Goal: Task Accomplishment & Management: Complete application form

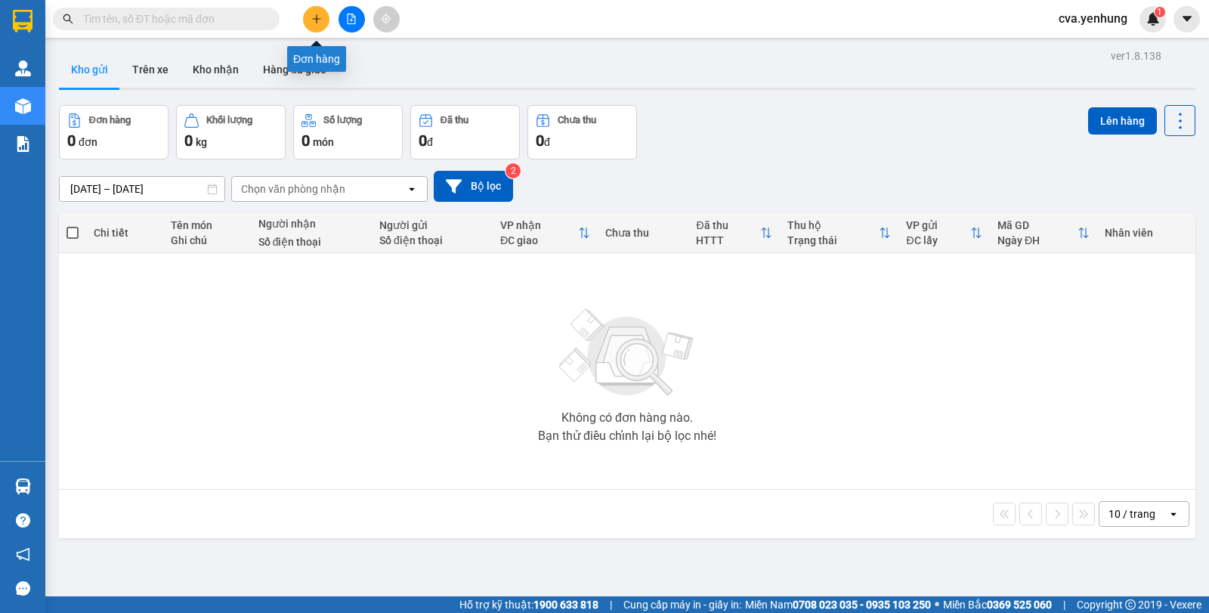
click at [321, 21] on icon "plus" at bounding box center [316, 19] width 11 height 11
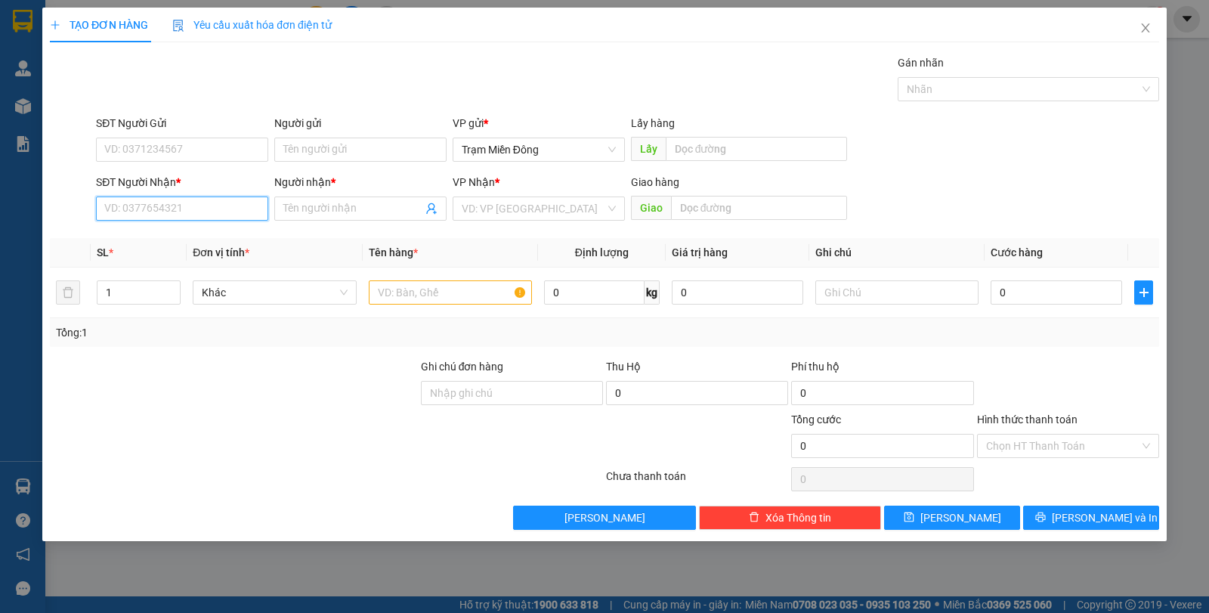
drag, startPoint x: 205, startPoint y: 207, endPoint x: 208, endPoint y: 192, distance: 15.4
click at [205, 205] on input "SĐT Người Nhận *" at bounding box center [182, 208] width 172 height 24
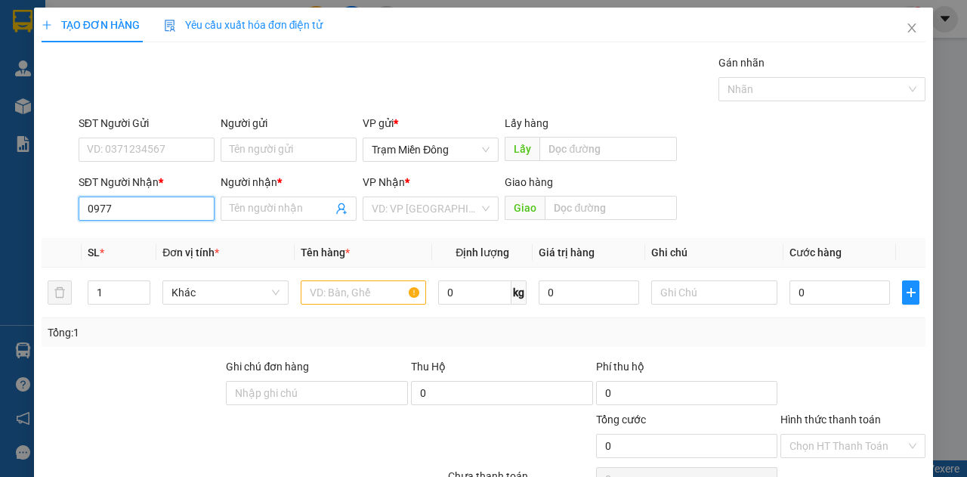
click at [136, 212] on input "0977" at bounding box center [147, 208] width 136 height 24
type input "0977934000"
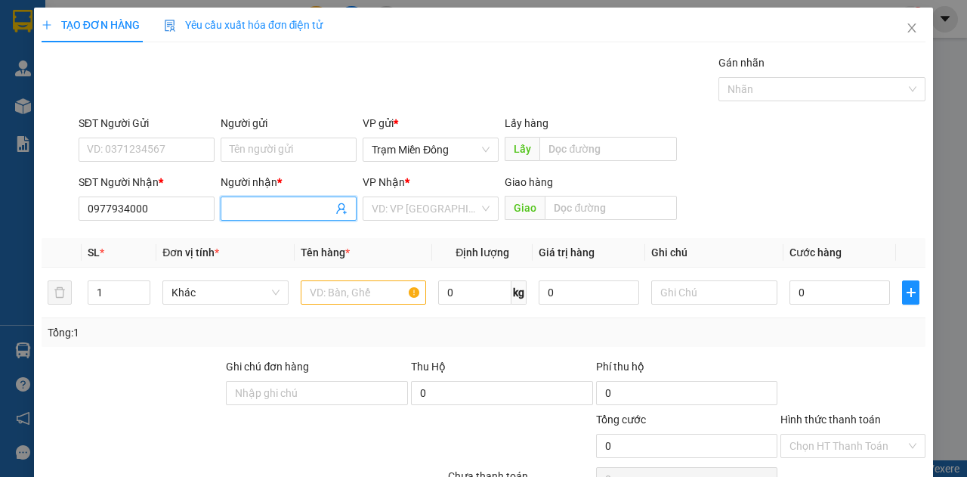
click at [254, 203] on input "Người nhận *" at bounding box center [281, 208] width 103 height 17
type input "a"
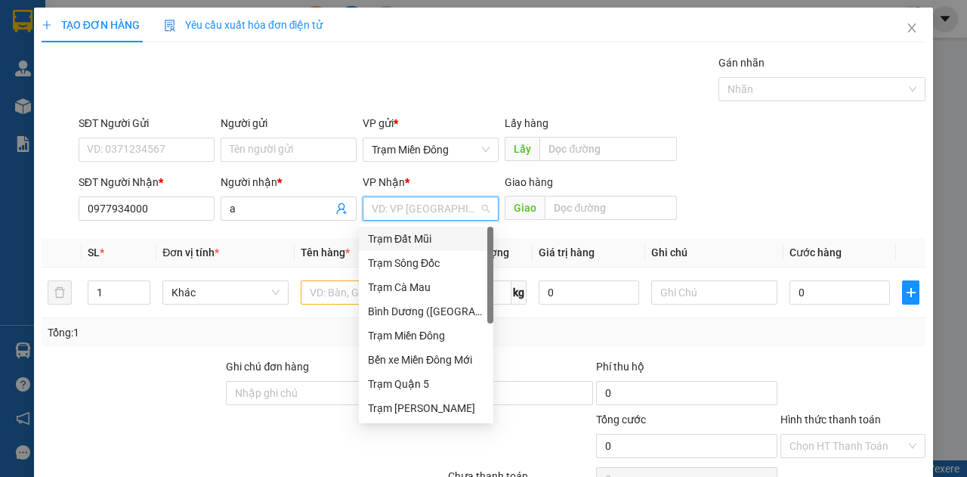
click at [448, 212] on input "search" at bounding box center [425, 208] width 107 height 23
click at [459, 285] on div "Trạm Cà Mau" at bounding box center [426, 287] width 116 height 17
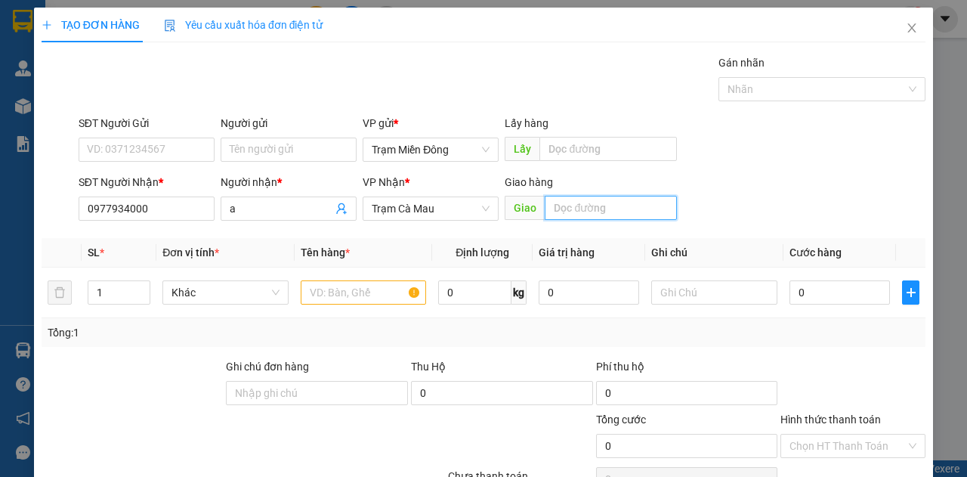
click at [616, 208] on input "text" at bounding box center [610, 208] width 131 height 24
type input "rau dừa"
click at [326, 291] on input "text" at bounding box center [364, 292] width 126 height 24
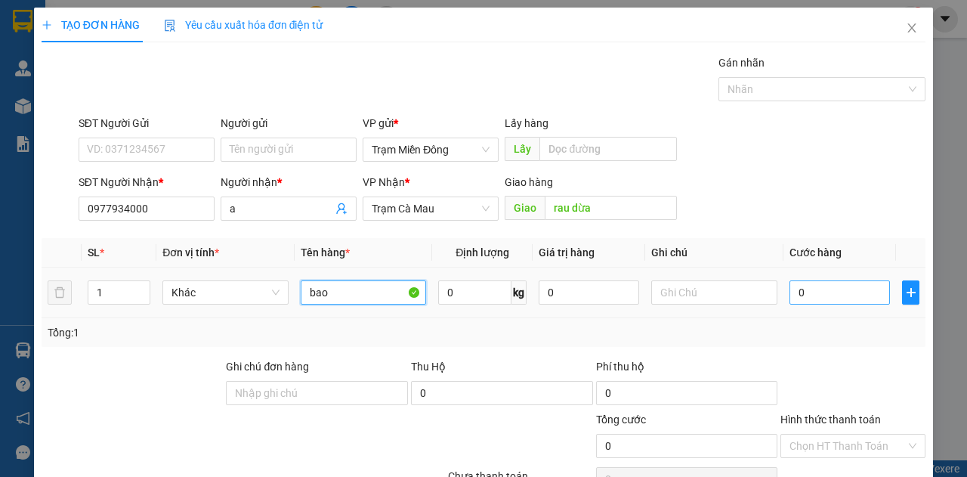
type input "bao"
click at [809, 290] on input "0" at bounding box center [839, 292] width 100 height 24
type input "6"
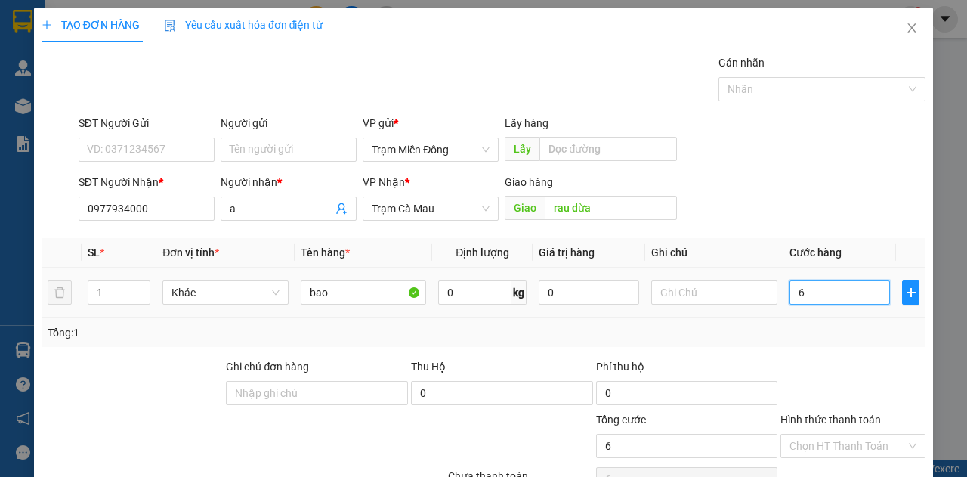
type input "60"
type input "600"
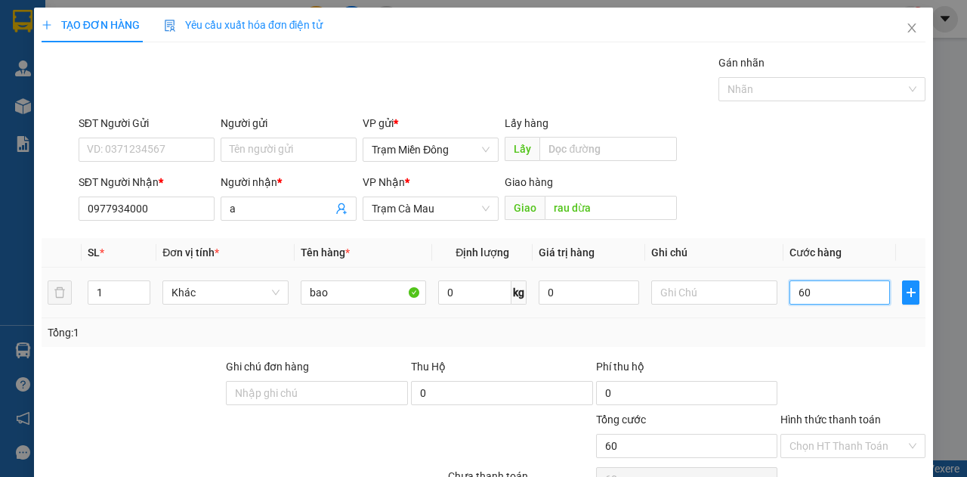
type input "600"
type input "6.000"
type input "60.000"
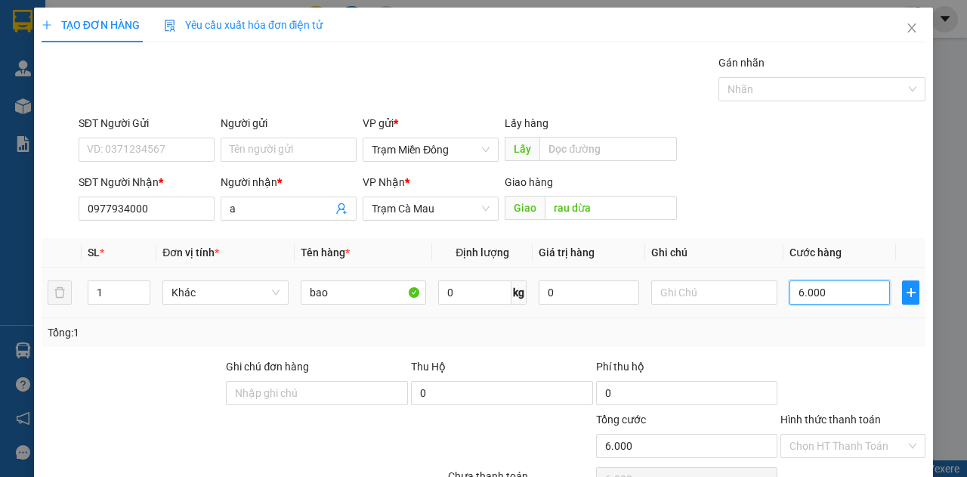
type input "60.000"
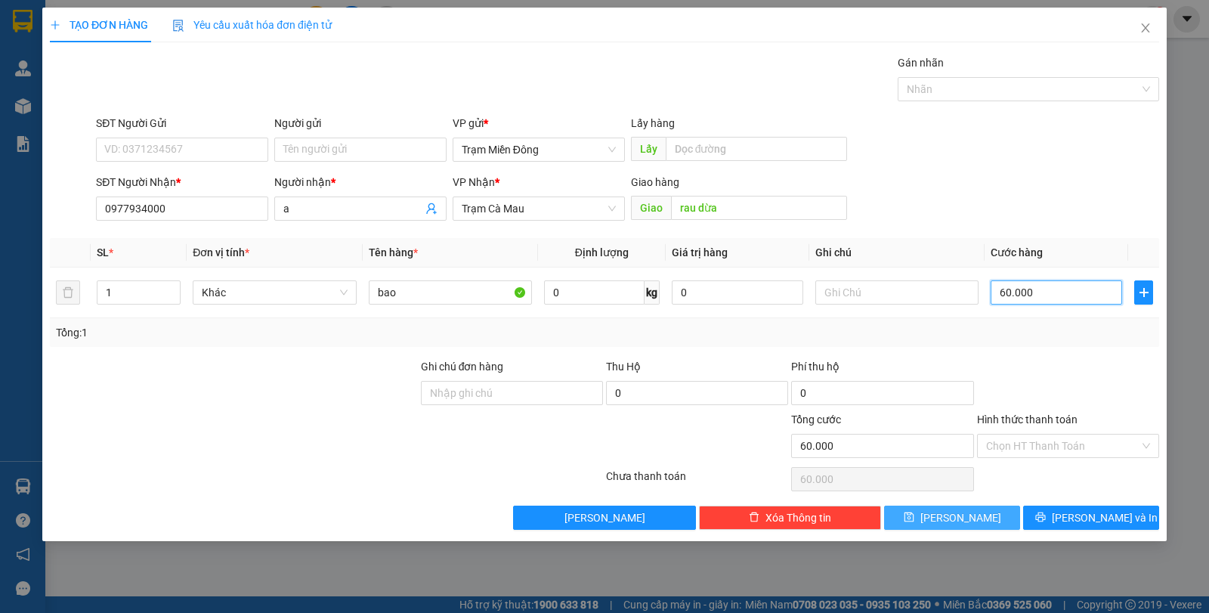
type input "60.000"
click at [981, 514] on button "[PERSON_NAME]" at bounding box center [952, 517] width 136 height 24
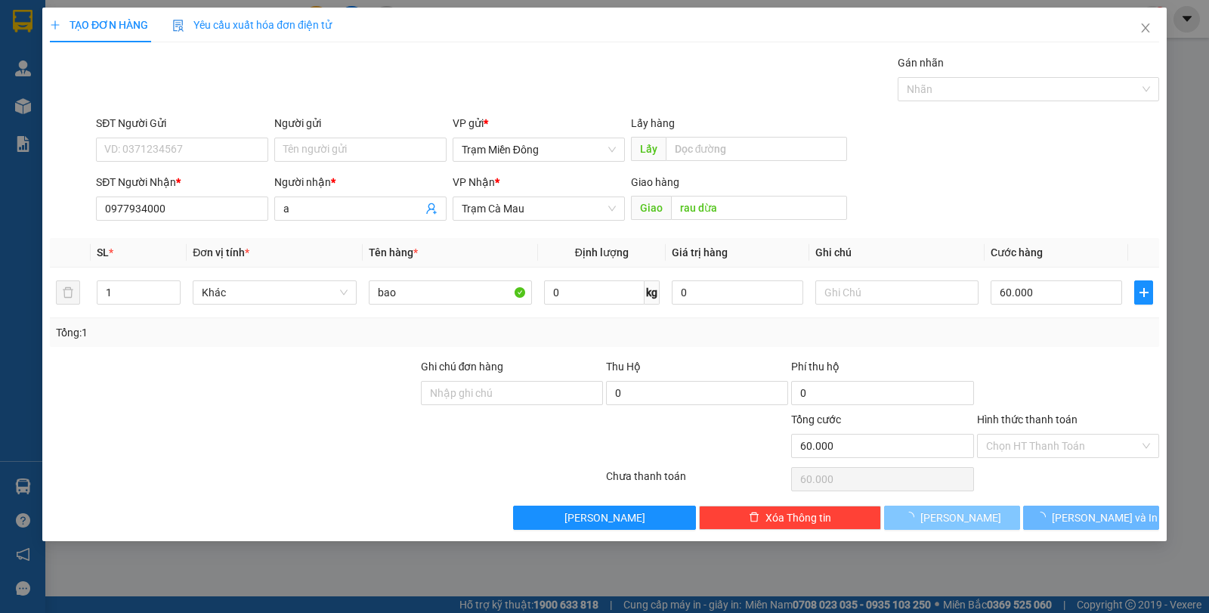
type input "0"
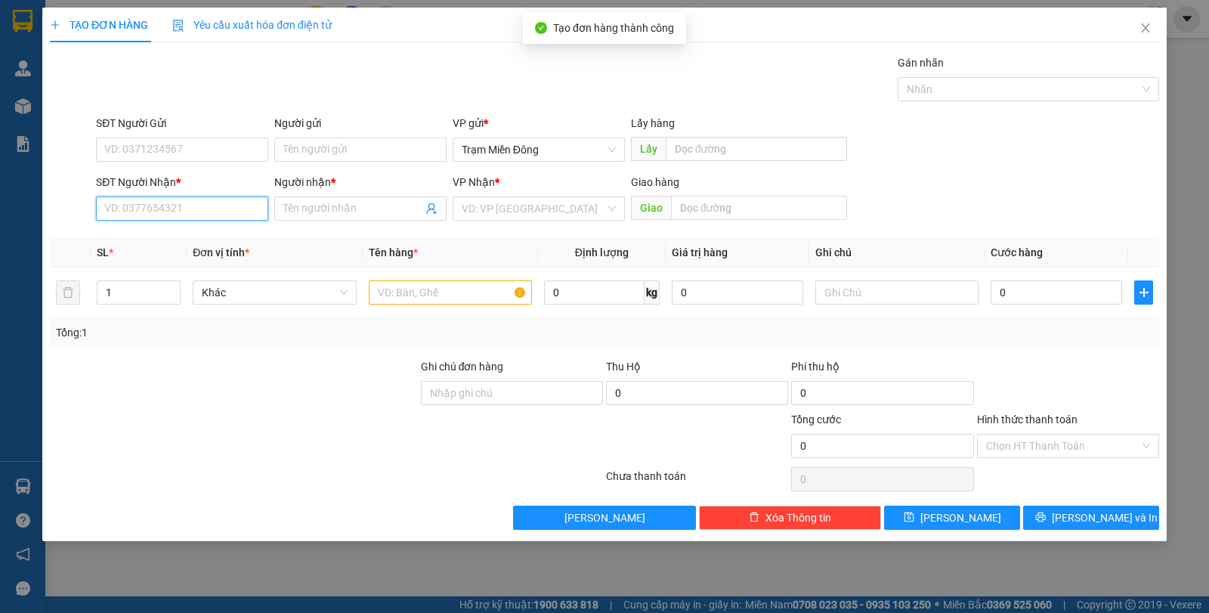
click at [194, 213] on input "SĐT Người Nhận *" at bounding box center [182, 208] width 172 height 24
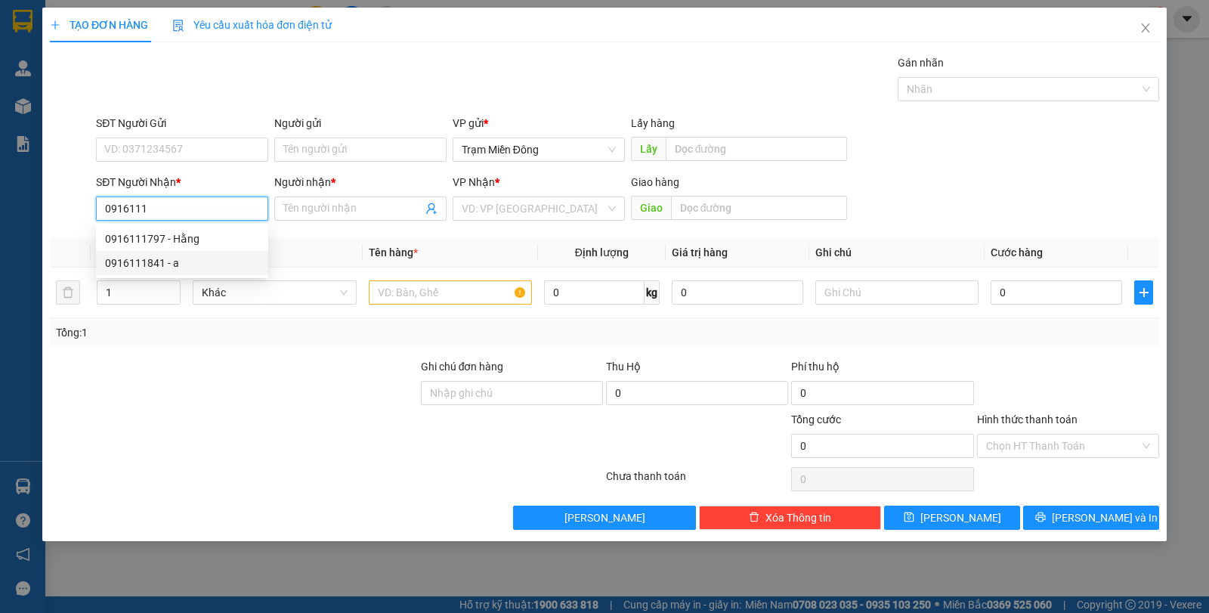
click at [184, 262] on div "0916111841 - a" at bounding box center [182, 263] width 154 height 17
type input "0916111841"
type input "a"
type input "350.000"
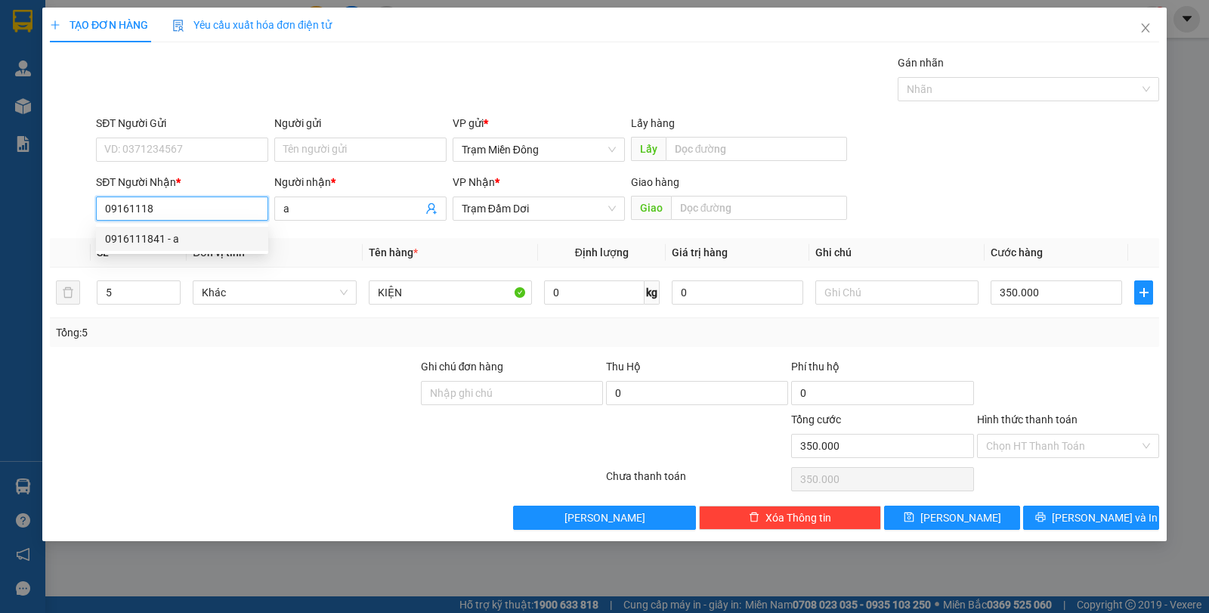
click at [200, 243] on div "0916111841 - a" at bounding box center [182, 238] width 154 height 17
type input "0916111841"
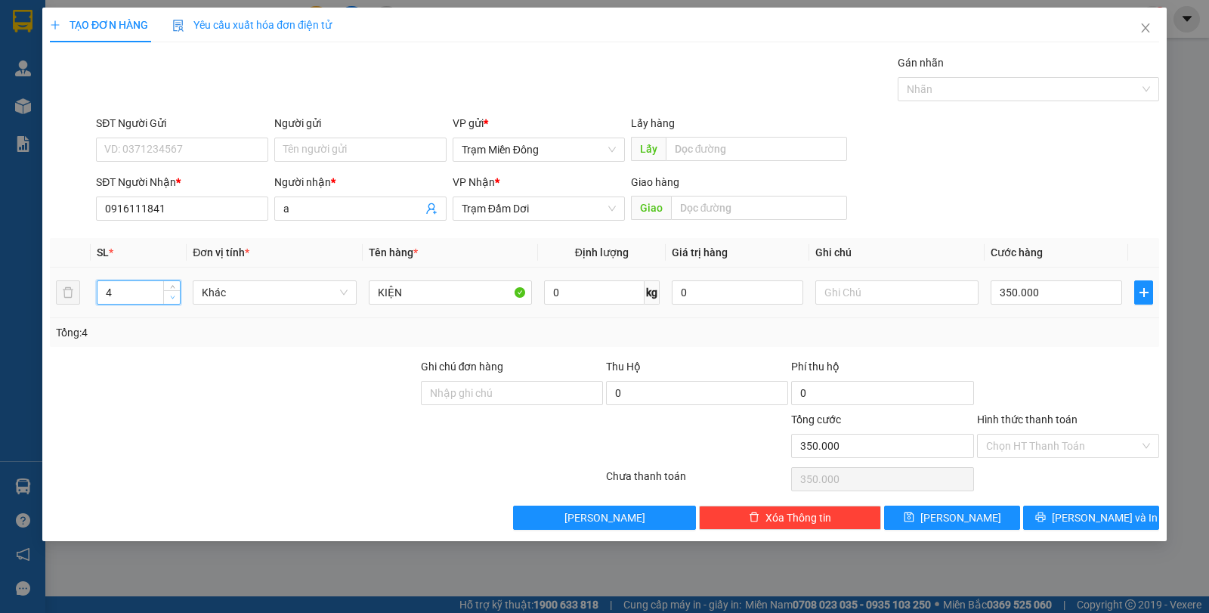
click at [172, 299] on icon "down" at bounding box center [172, 297] width 5 height 5
type input "1"
click at [172, 299] on icon "down" at bounding box center [172, 297] width 5 height 5
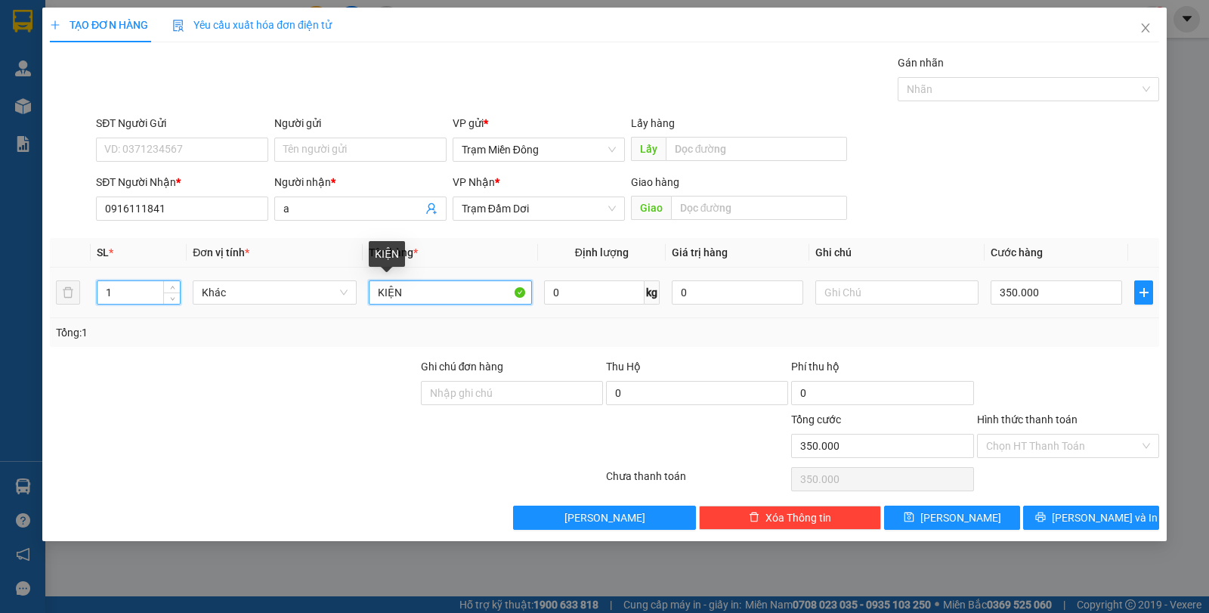
click at [512, 293] on input "KIỆN" at bounding box center [450, 292] width 163 height 24
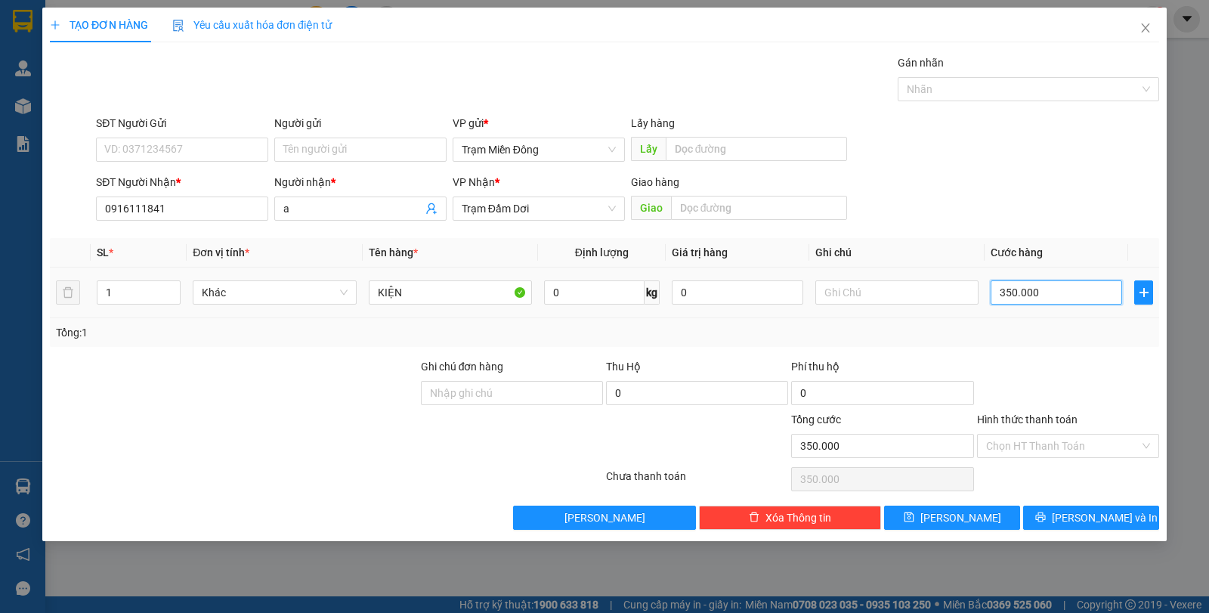
click at [1042, 295] on input "350.000" at bounding box center [1055, 292] width 131 height 24
type input "0"
type input "6"
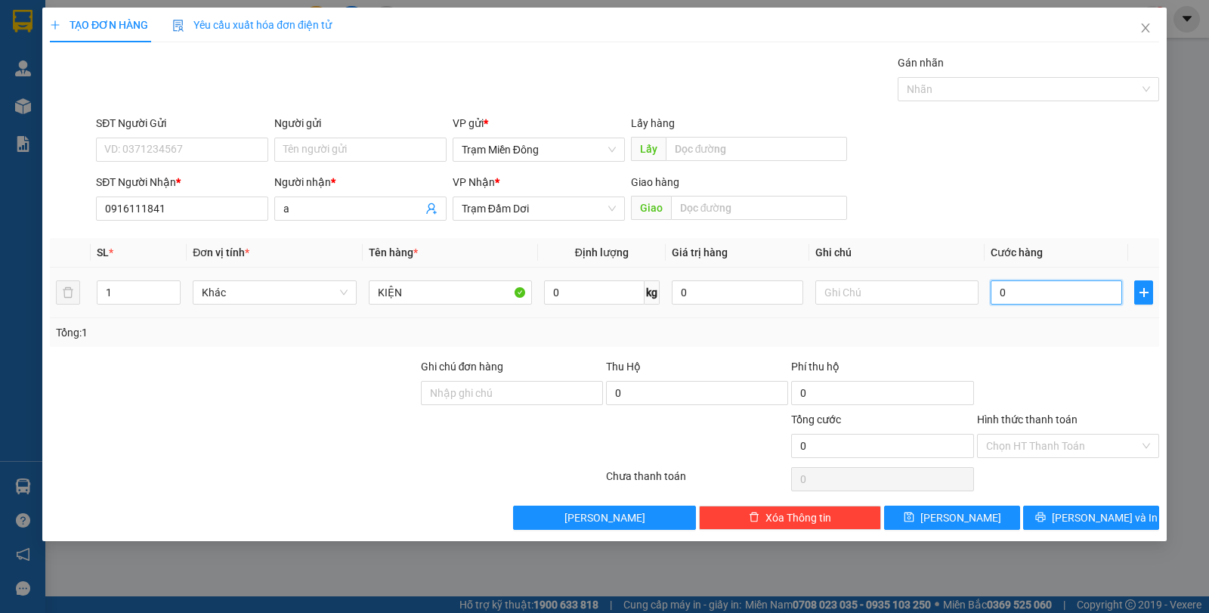
type input "6"
type input "06"
type input "60"
type input "060"
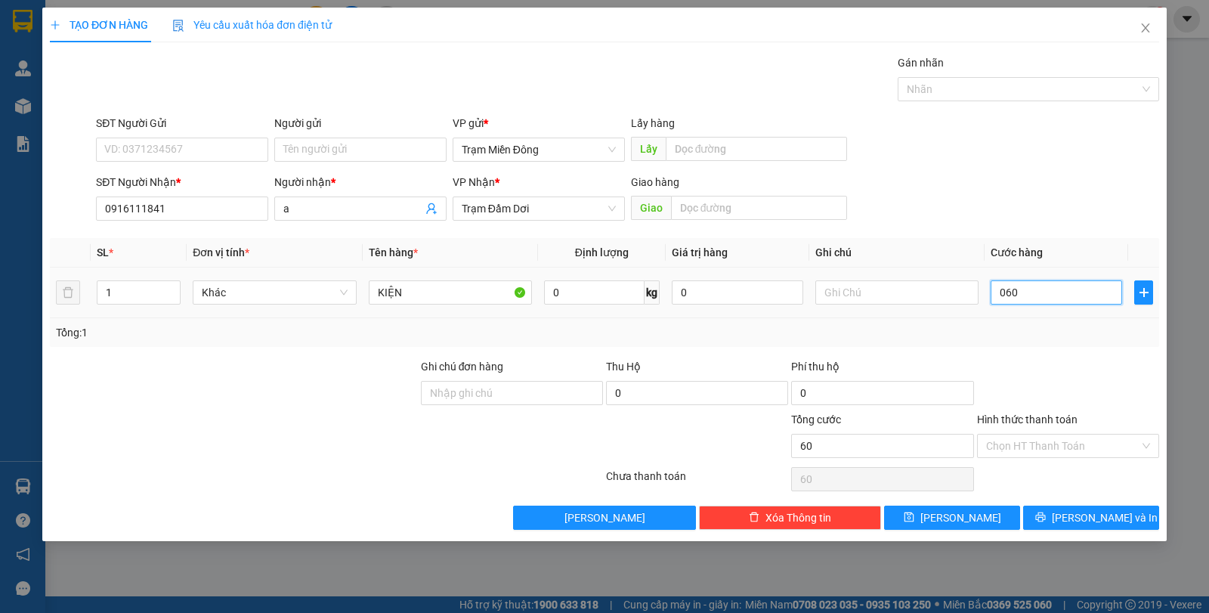
type input "600"
type input "0.600"
type input "6.000"
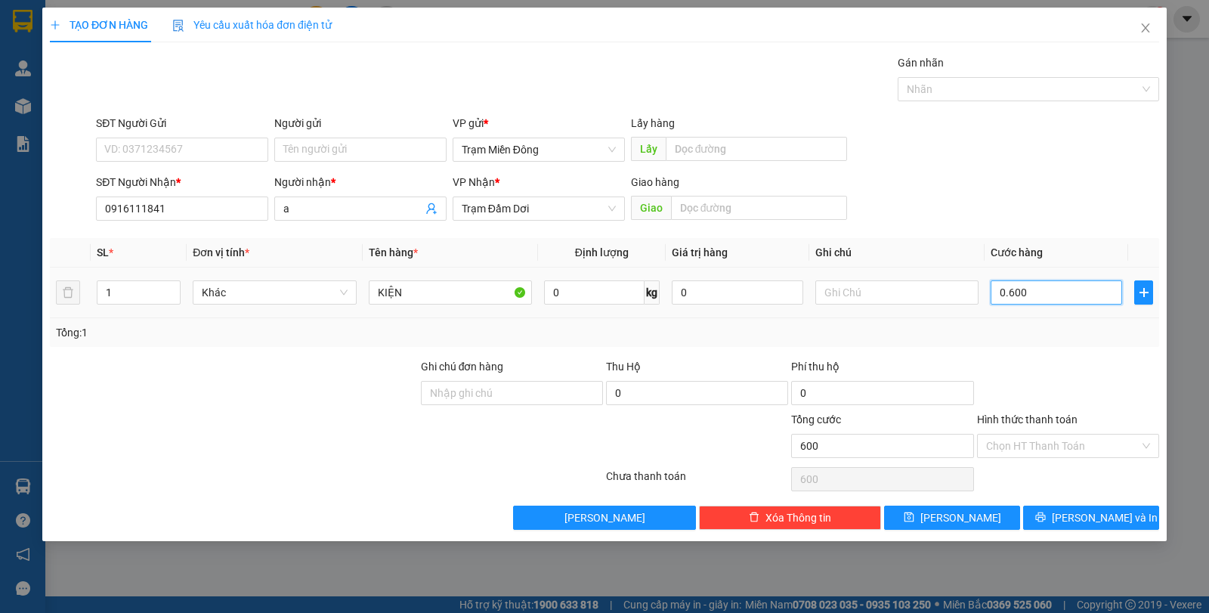
type input "06.000"
type input "60.000"
click at [981, 517] on button "[PERSON_NAME]" at bounding box center [952, 517] width 136 height 24
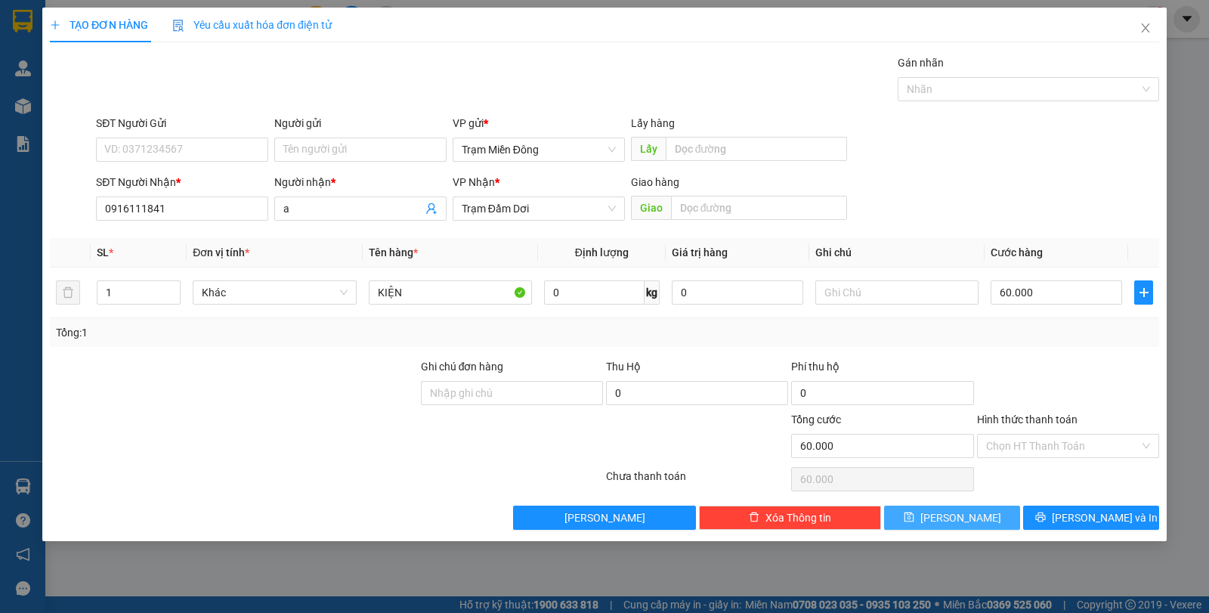
type input "0"
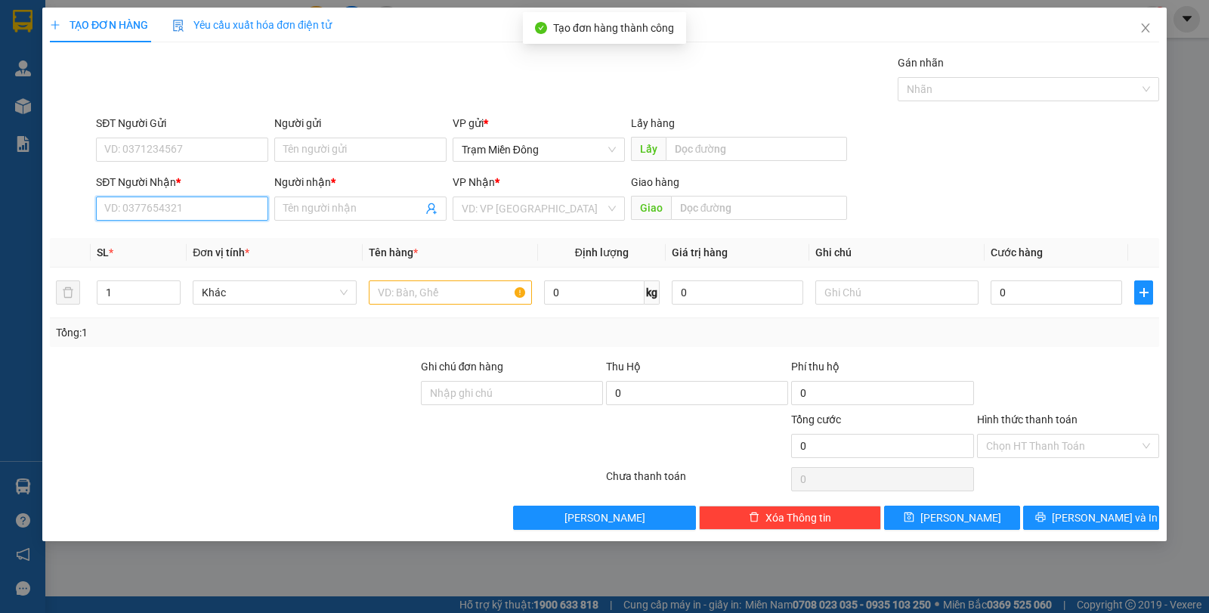
click at [187, 201] on input "SĐT Người Nhận *" at bounding box center [182, 208] width 172 height 24
type input "0918220881"
click at [150, 239] on div "0918220881 - TÙNG" at bounding box center [182, 238] width 154 height 17
type input "TÙNG"
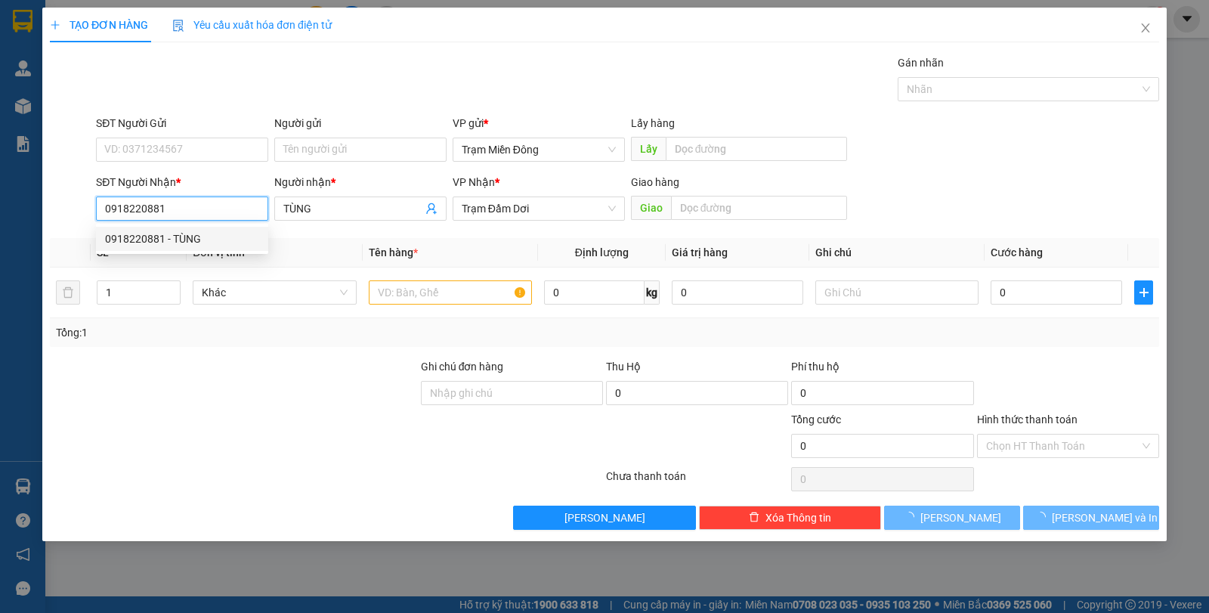
type input "70.000"
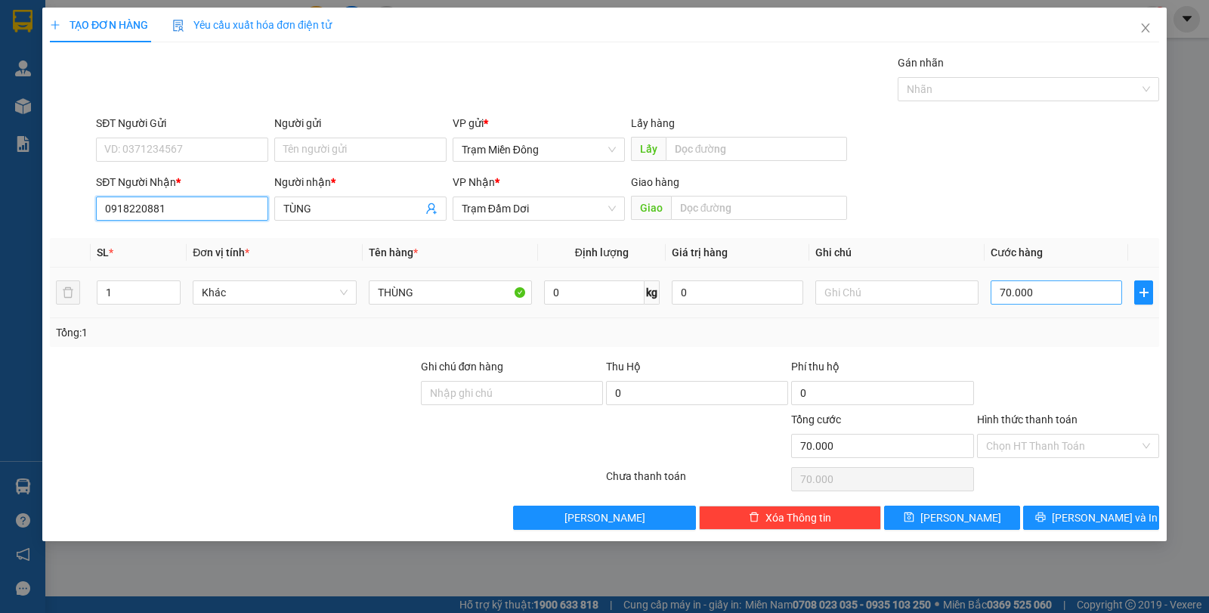
type input "0918220881"
click at [1042, 294] on input "70.000" at bounding box center [1055, 292] width 131 height 24
type input "0"
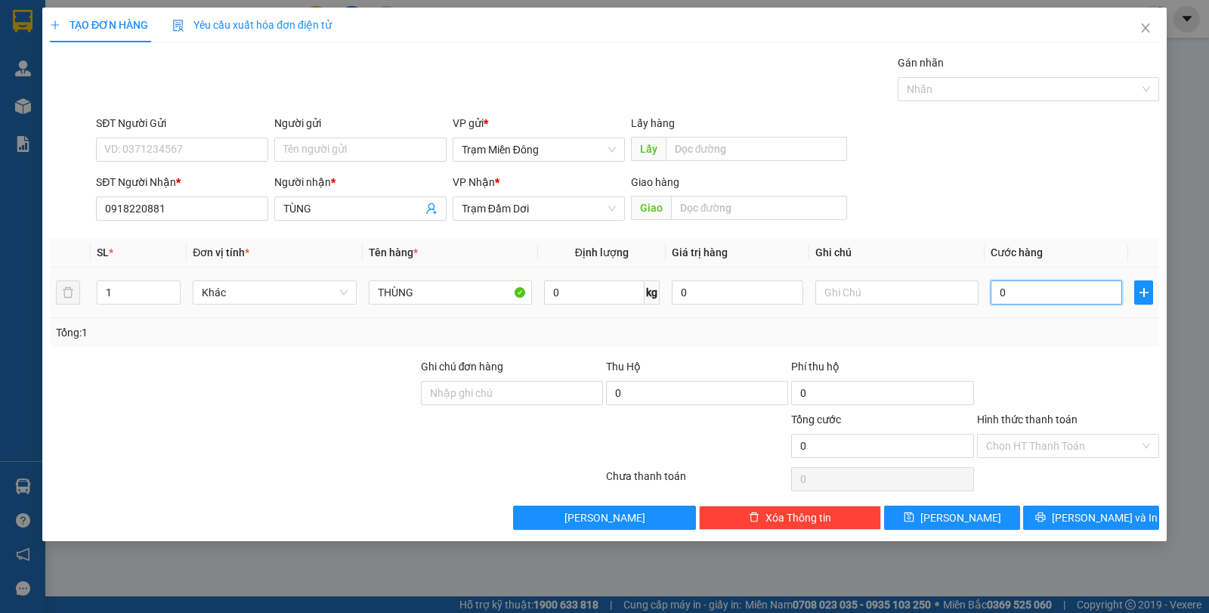
type input "1"
type input "01"
type input "12"
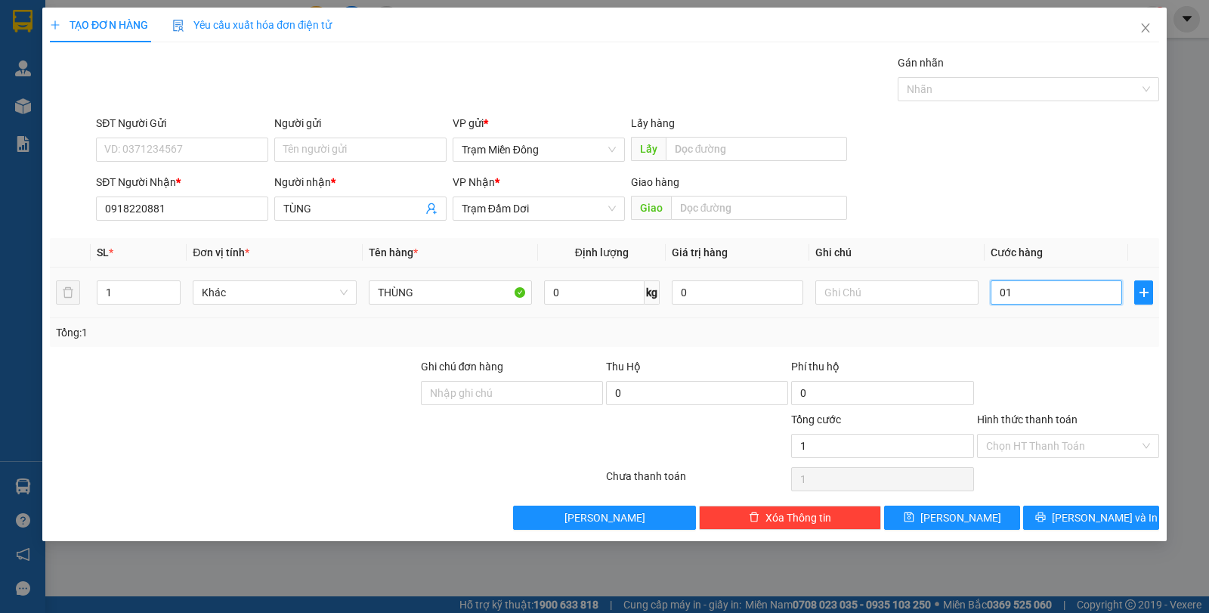
type input "012"
type input "120"
type input "0.120"
type input "1.200"
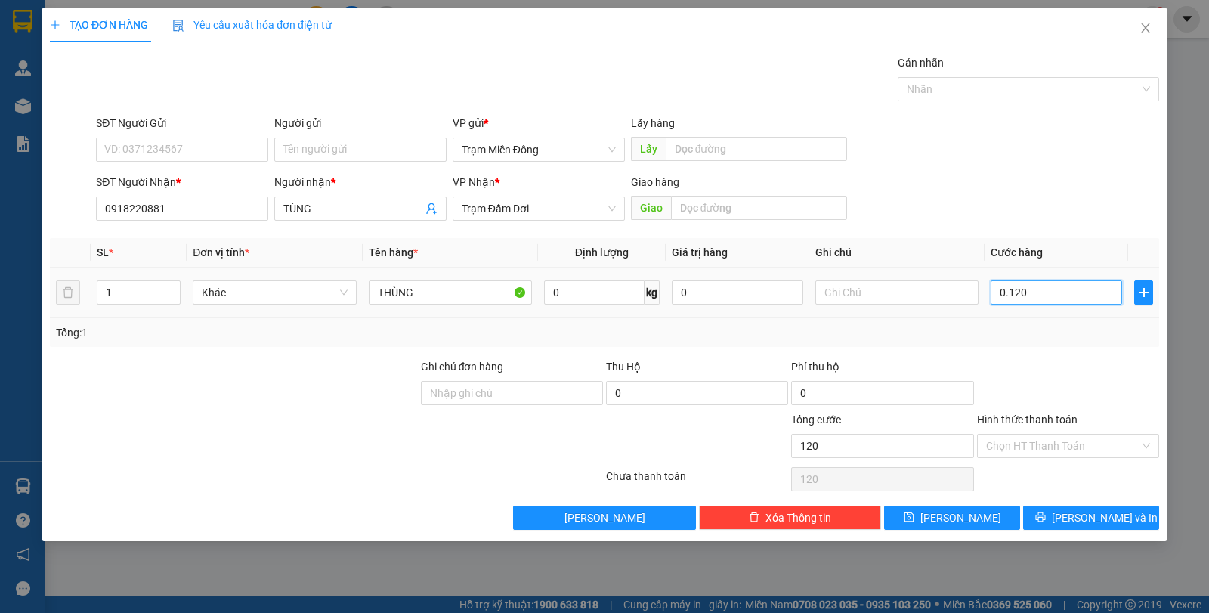
type input "1.200"
type input "01.200"
type input "12.000"
type input "012.000"
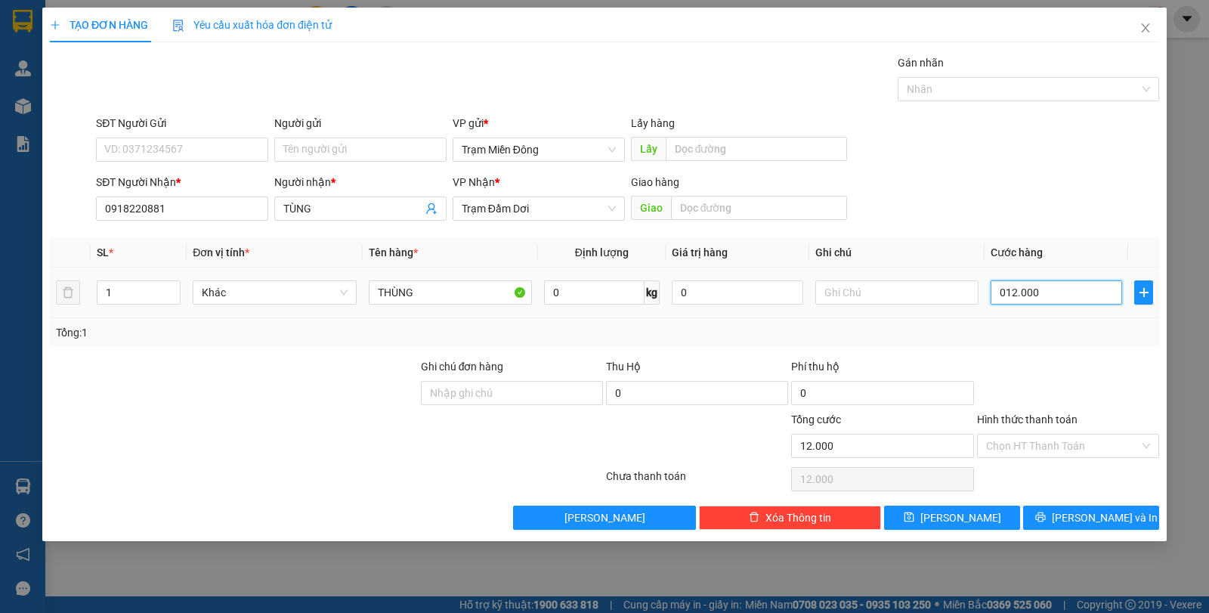
type input "120.000"
click at [177, 284] on span "up" at bounding box center [172, 288] width 9 height 9
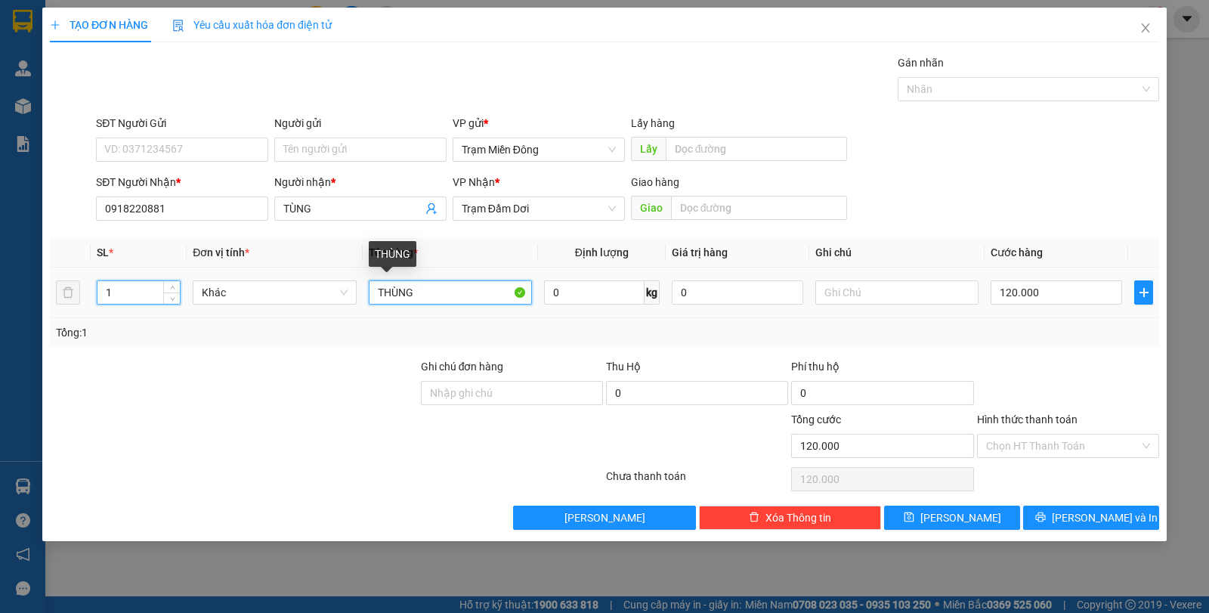
click at [474, 295] on input "THÙNG" at bounding box center [450, 292] width 163 height 24
type input "T"
type input "2"
click at [173, 285] on span "up" at bounding box center [172, 288] width 9 height 9
click at [473, 297] on input "text" at bounding box center [450, 292] width 163 height 24
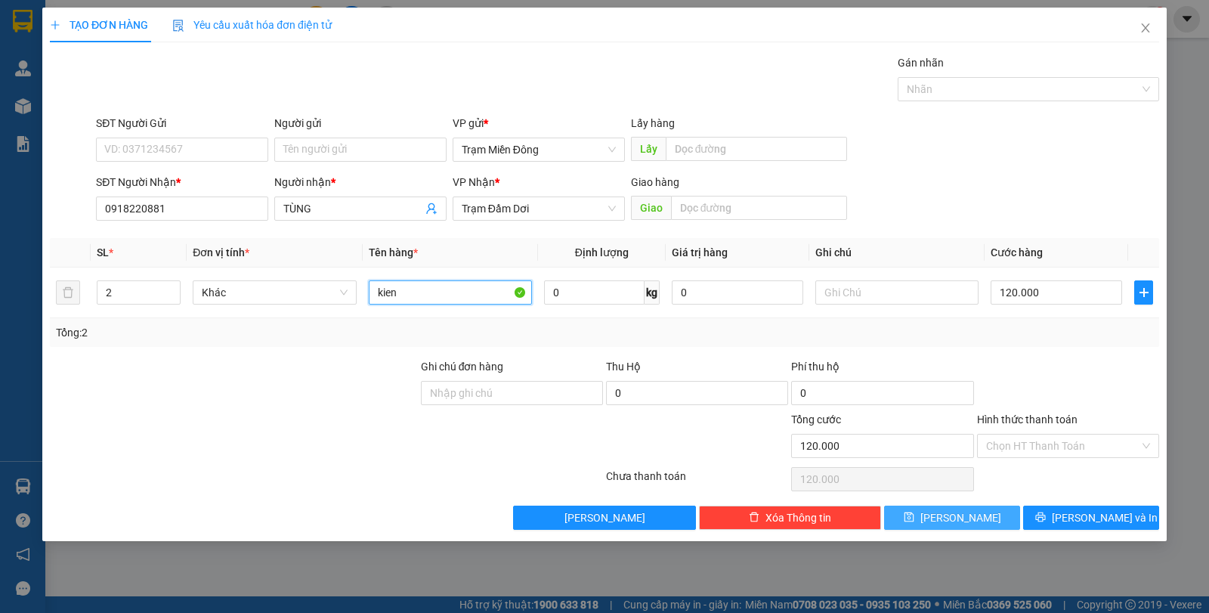
type input "kien"
click at [948, 514] on button "[PERSON_NAME]" at bounding box center [952, 517] width 136 height 24
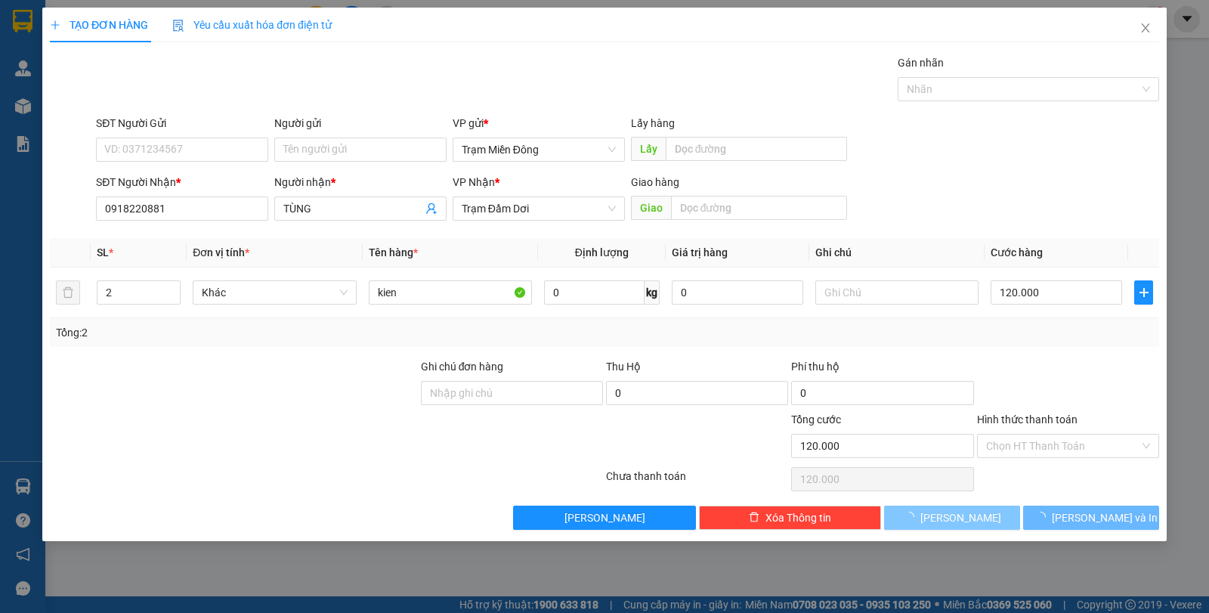
type input "0"
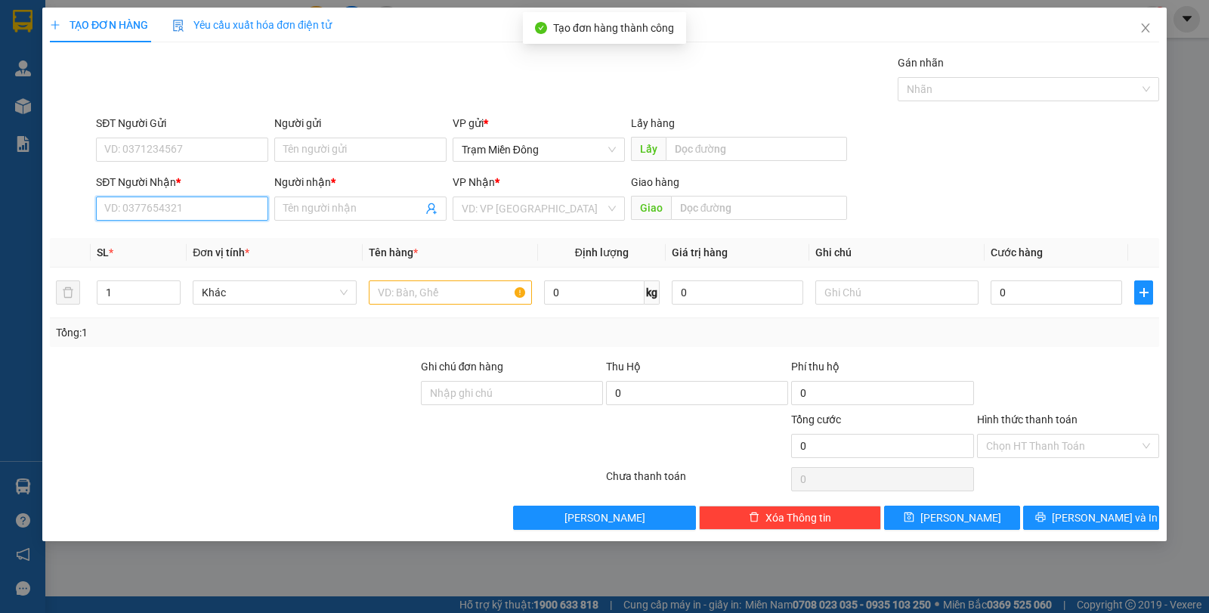
click at [178, 207] on input "SĐT Người Nhận *" at bounding box center [182, 208] width 172 height 24
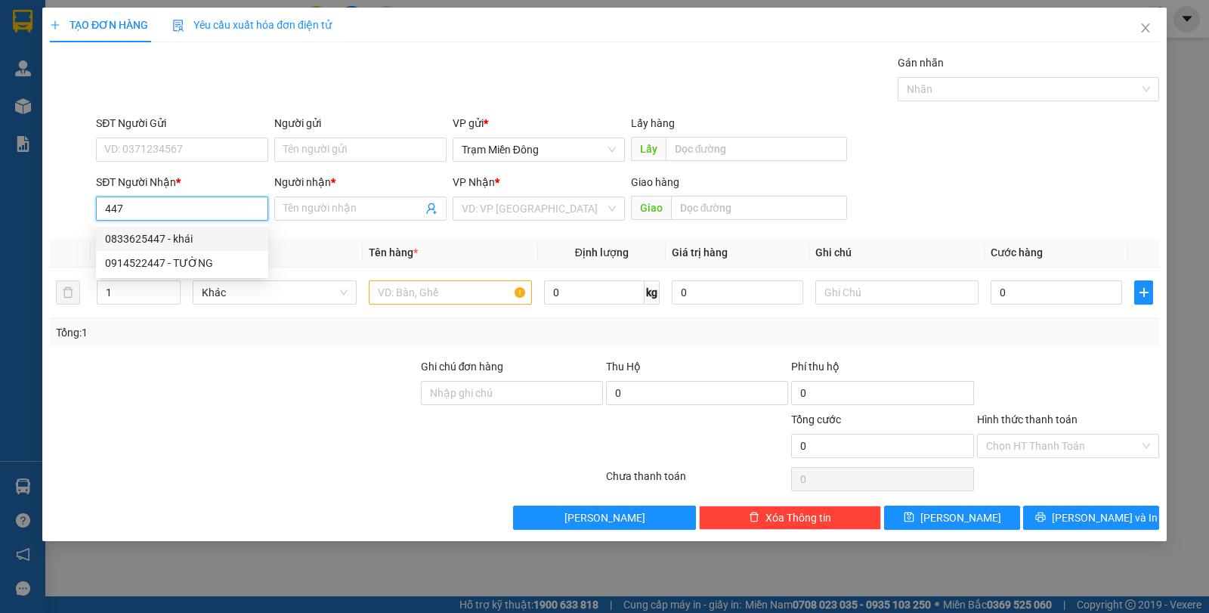
click at [168, 238] on div "0833625447 - khái" at bounding box center [182, 238] width 154 height 17
type input "0833625447"
type input "khái"
type input "100.000"
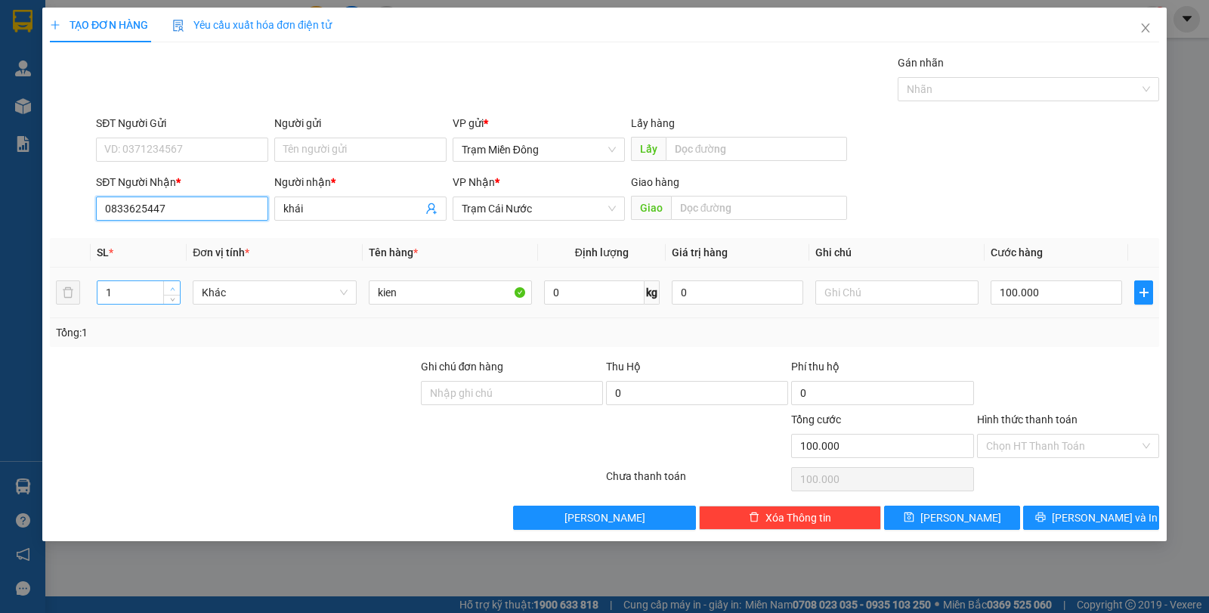
type input "0833625447"
click at [171, 286] on icon "up" at bounding box center [172, 288] width 5 height 5
type input "3"
click at [171, 286] on icon "up" at bounding box center [172, 288] width 5 height 5
click at [453, 293] on input "kien" at bounding box center [450, 292] width 163 height 24
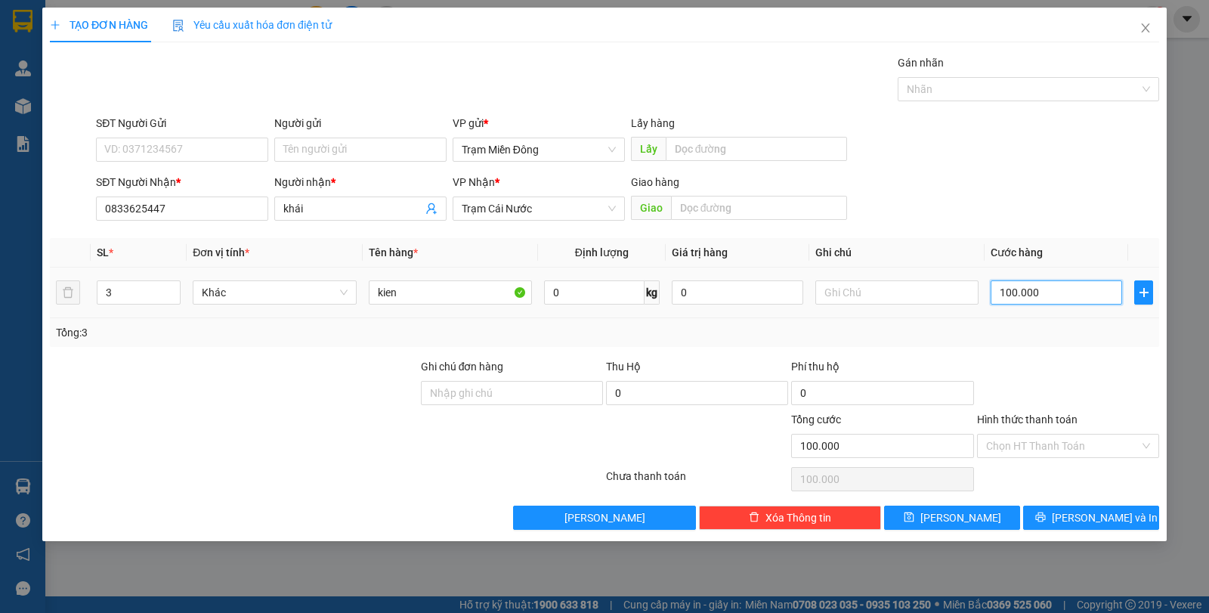
click at [1051, 290] on input "100.000" at bounding box center [1055, 292] width 131 height 24
type input "0"
type input "2"
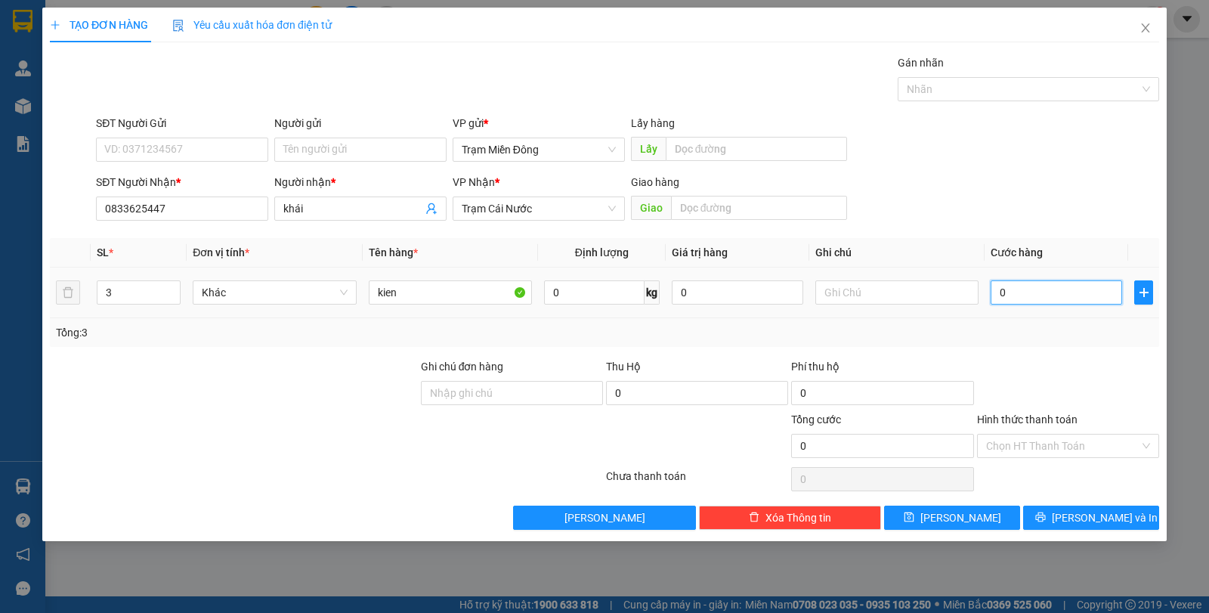
type input "2"
type input "02"
type input "20"
type input "020"
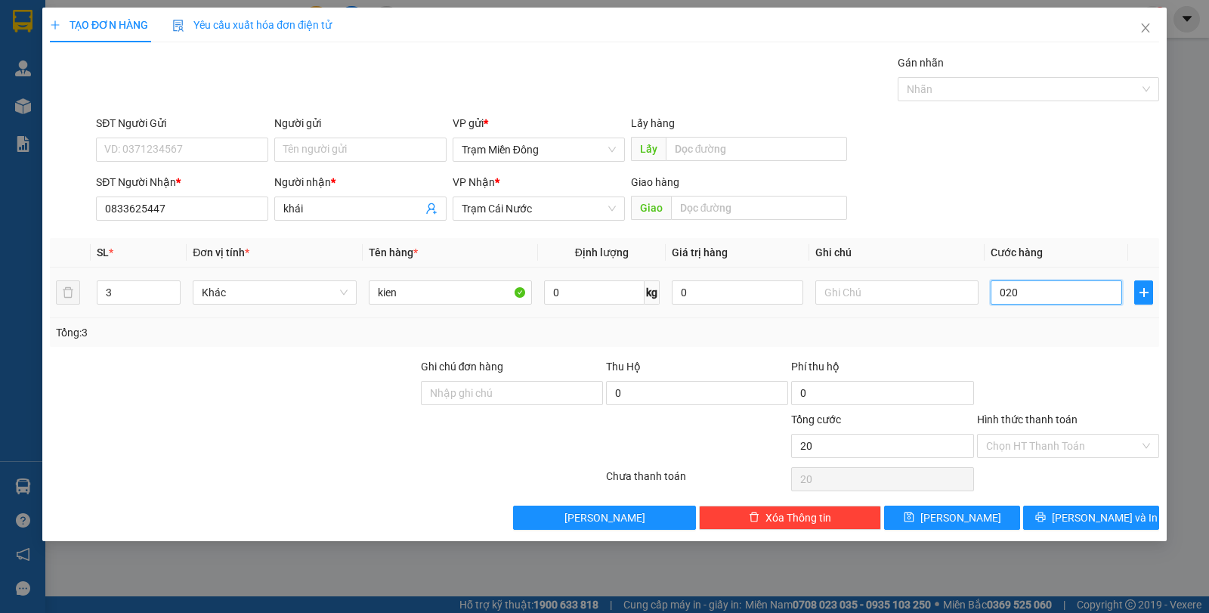
type input "200"
type input "0.200"
type input "2.000"
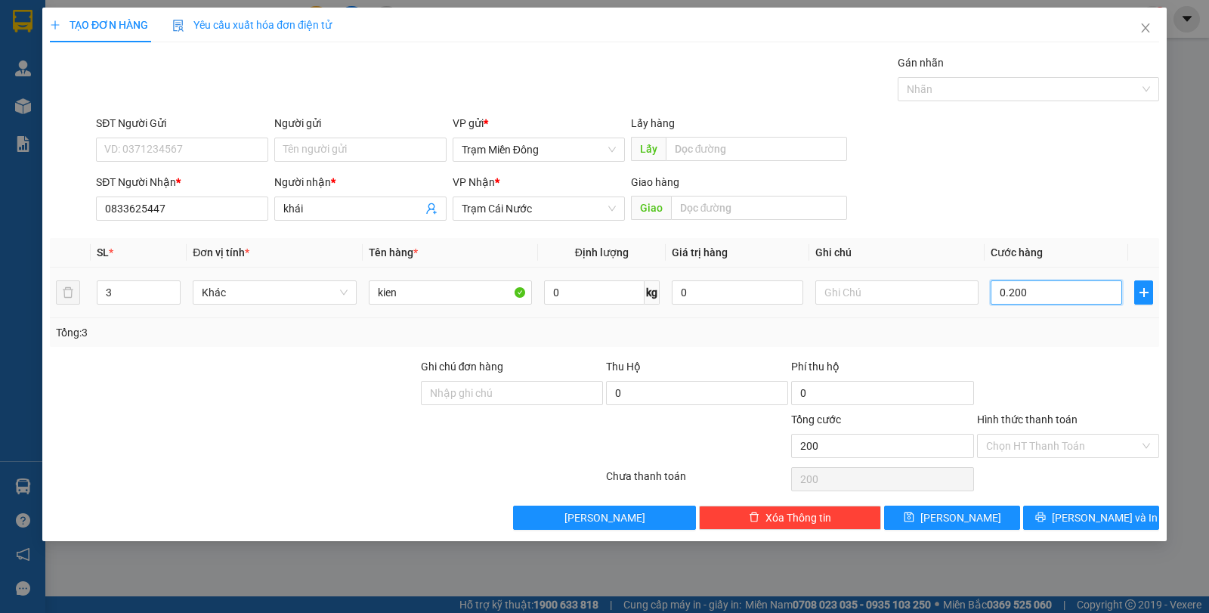
type input "02.000"
type input "20.000"
type input "020.000"
type input "200.000"
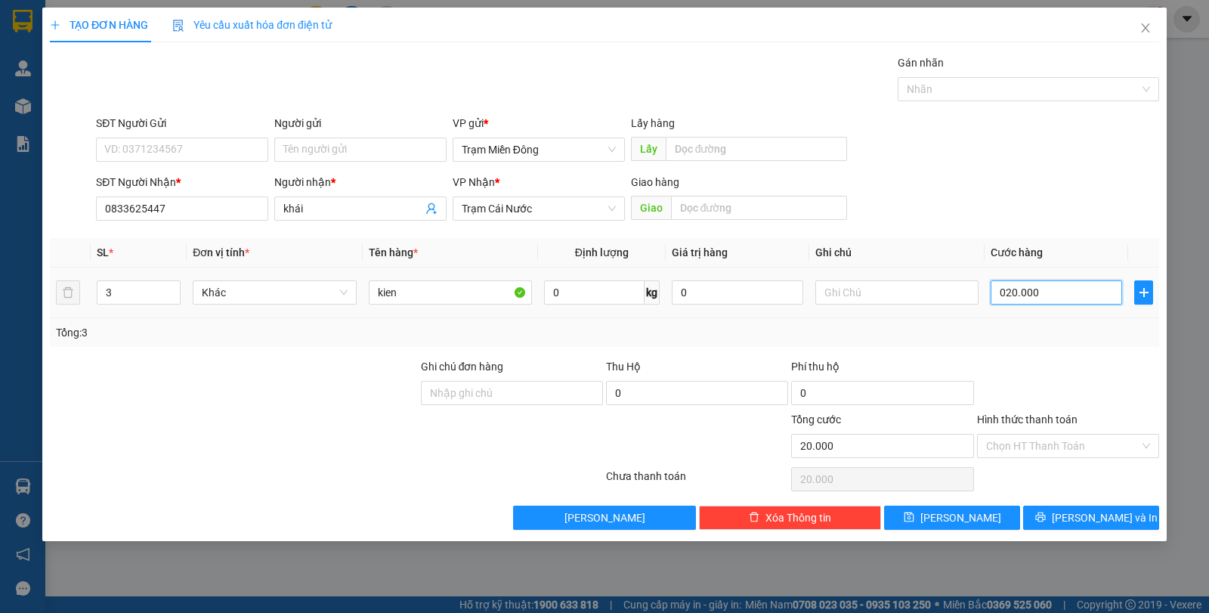
type input "200.000"
click at [1044, 450] on input "Hình thức thanh toán" at bounding box center [1062, 445] width 153 height 23
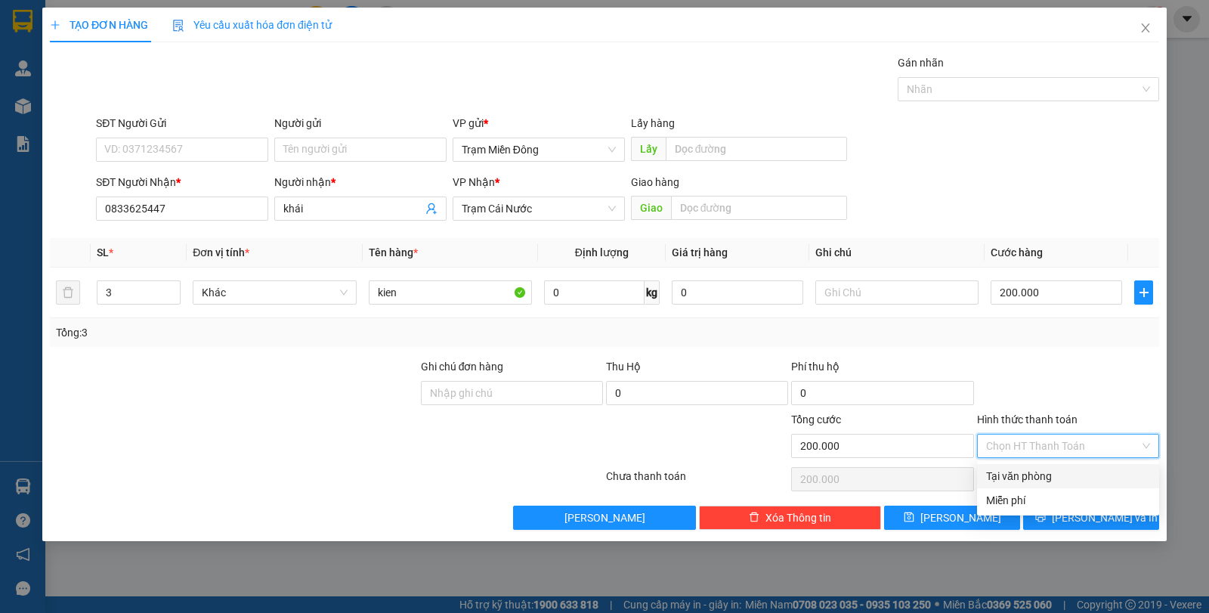
click at [1030, 480] on div "Tại văn phòng" at bounding box center [1068, 476] width 164 height 17
type input "0"
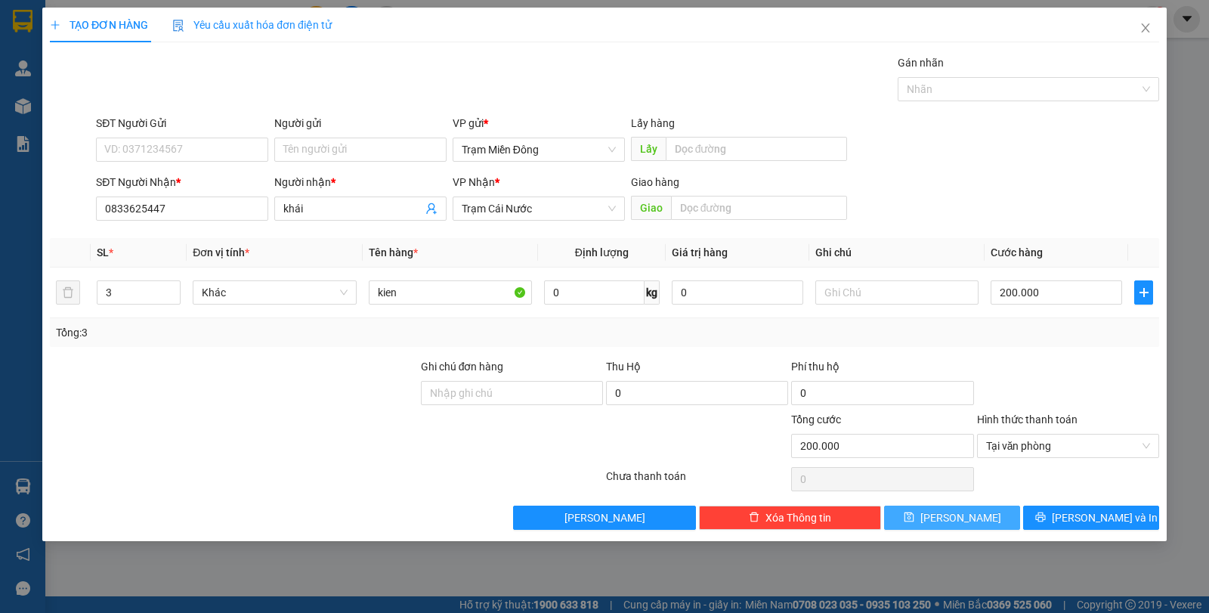
click at [965, 521] on span "[PERSON_NAME]" at bounding box center [960, 517] width 81 height 17
type input "0"
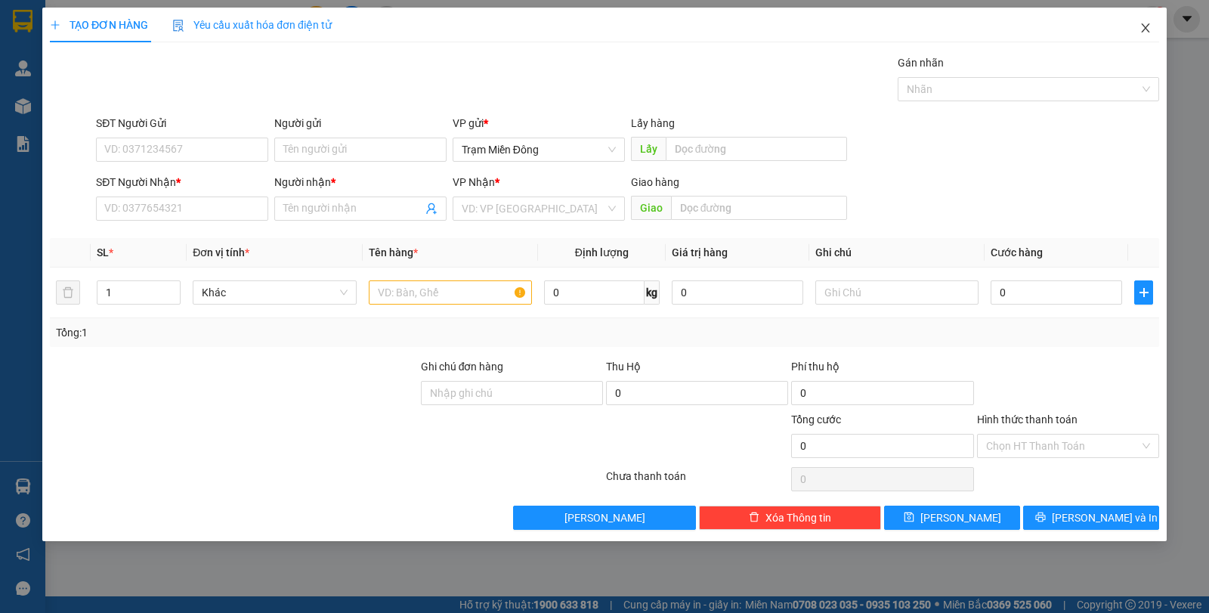
click at [1141, 26] on icon "close" at bounding box center [1145, 28] width 12 height 12
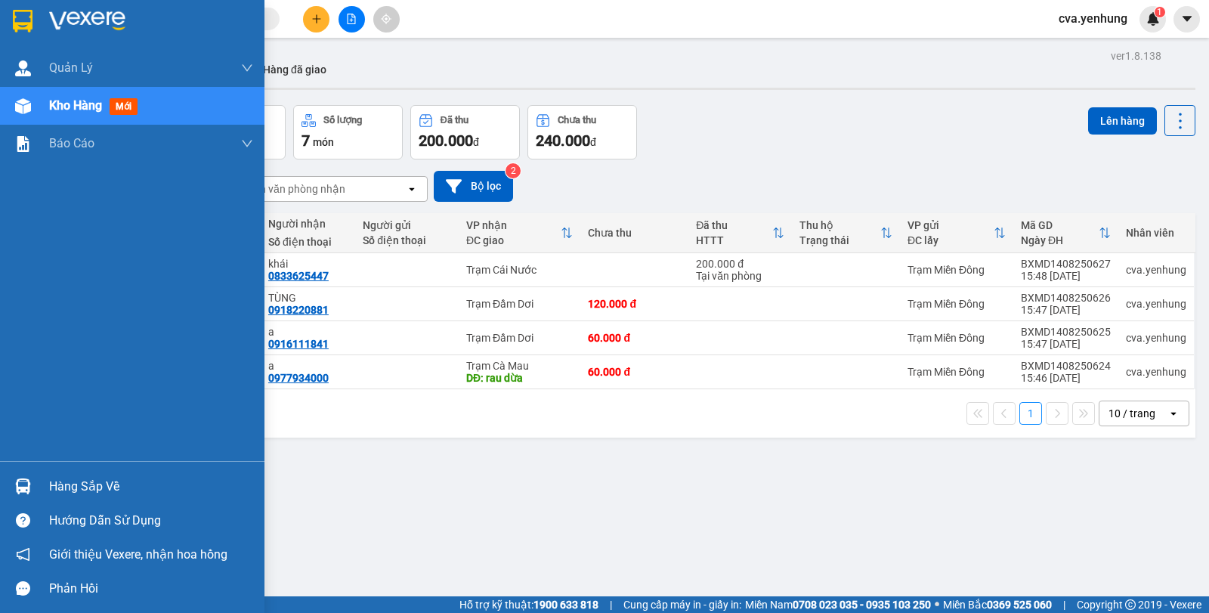
click at [60, 489] on div "Hàng sắp về" at bounding box center [151, 486] width 204 height 23
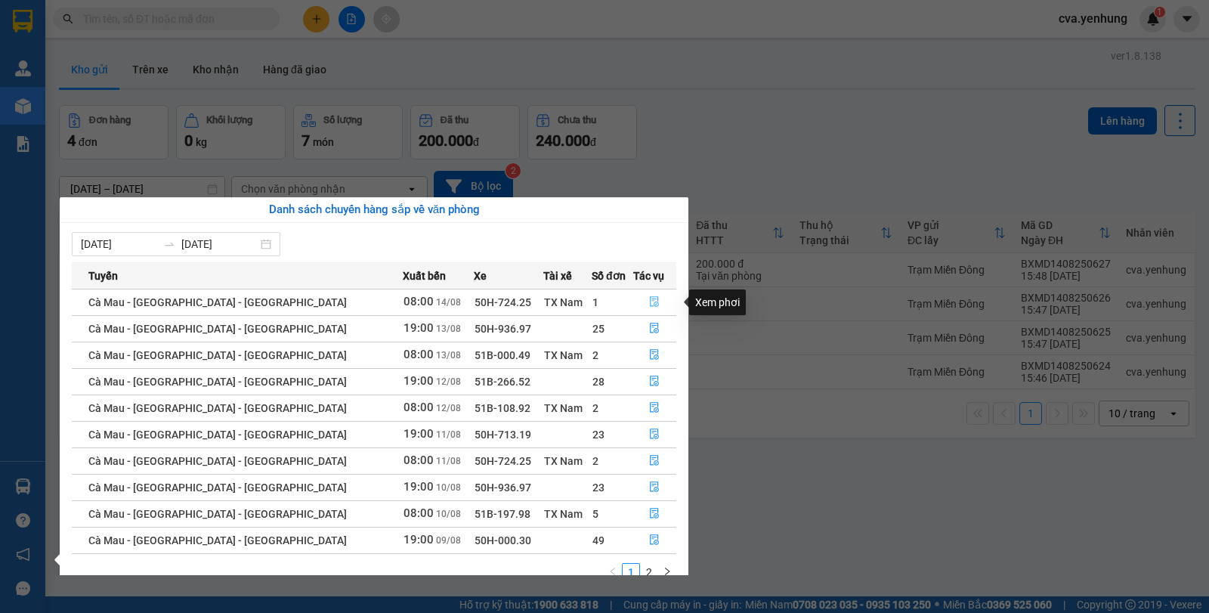
click at [649, 302] on icon "file-done" at bounding box center [654, 301] width 11 height 11
